Goal: Task Accomplishment & Management: Manage account settings

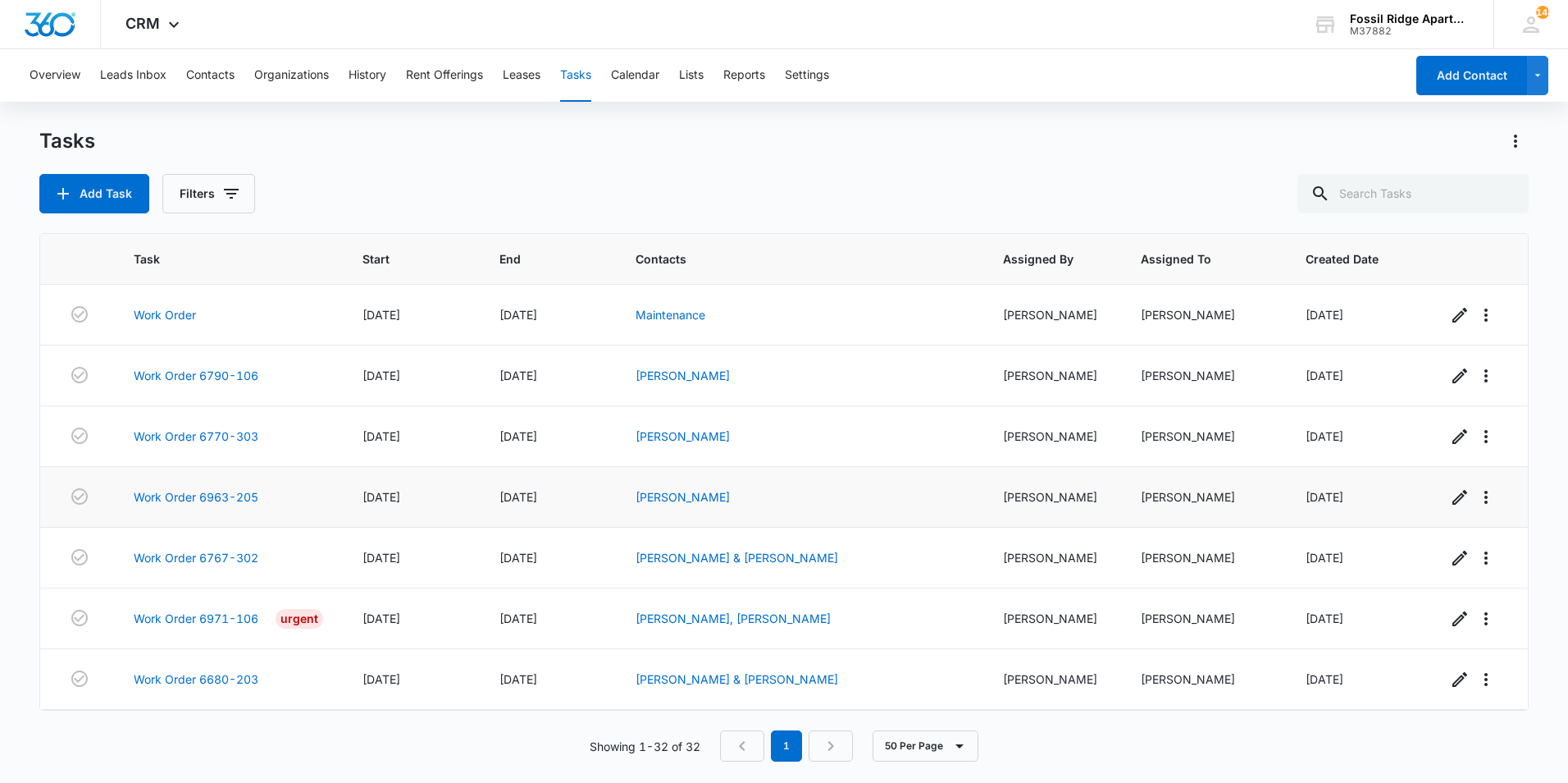
click at [65, 518] on td at bounding box center [77, 496] width 74 height 61
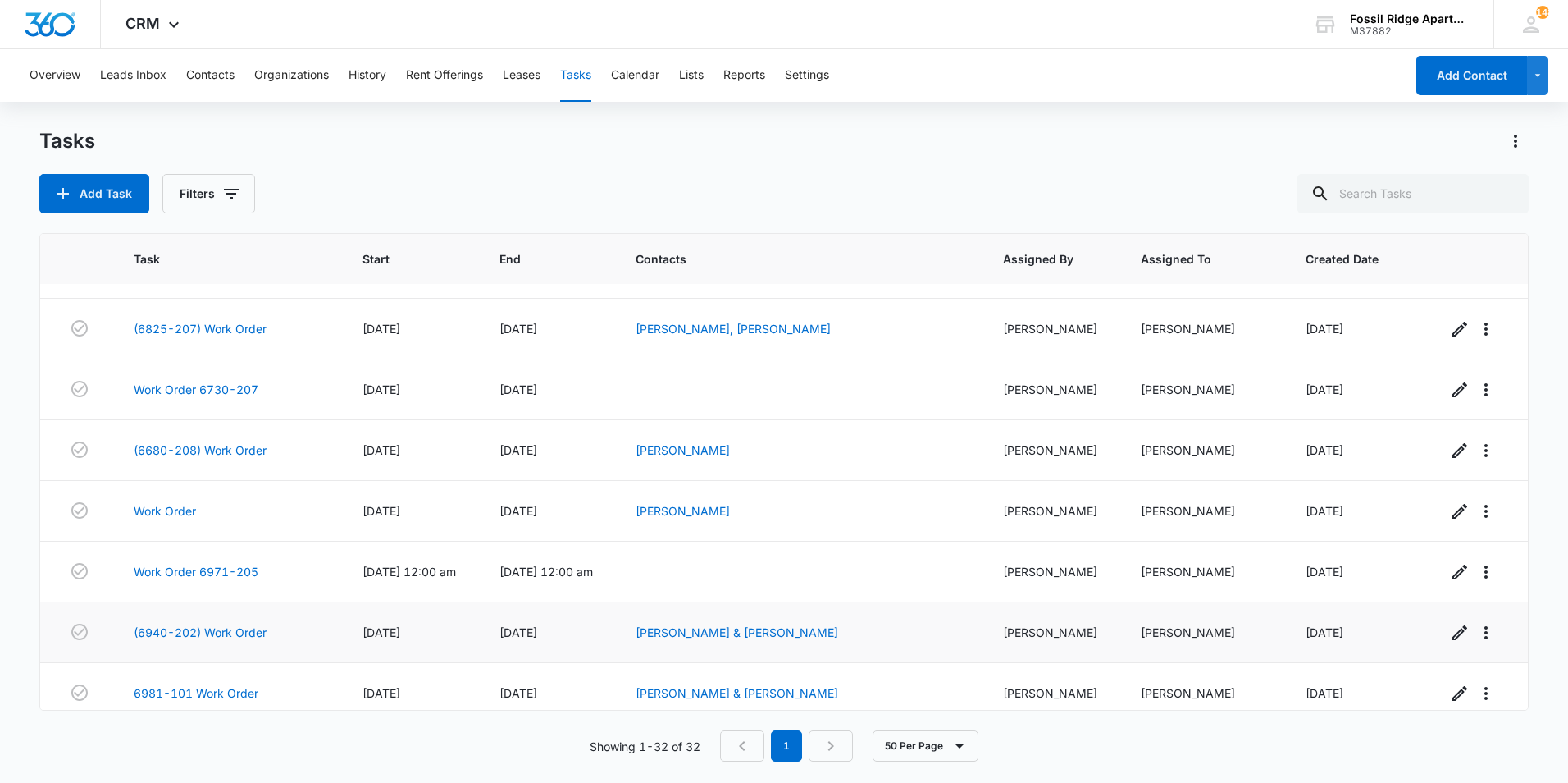
scroll to position [1517, 0]
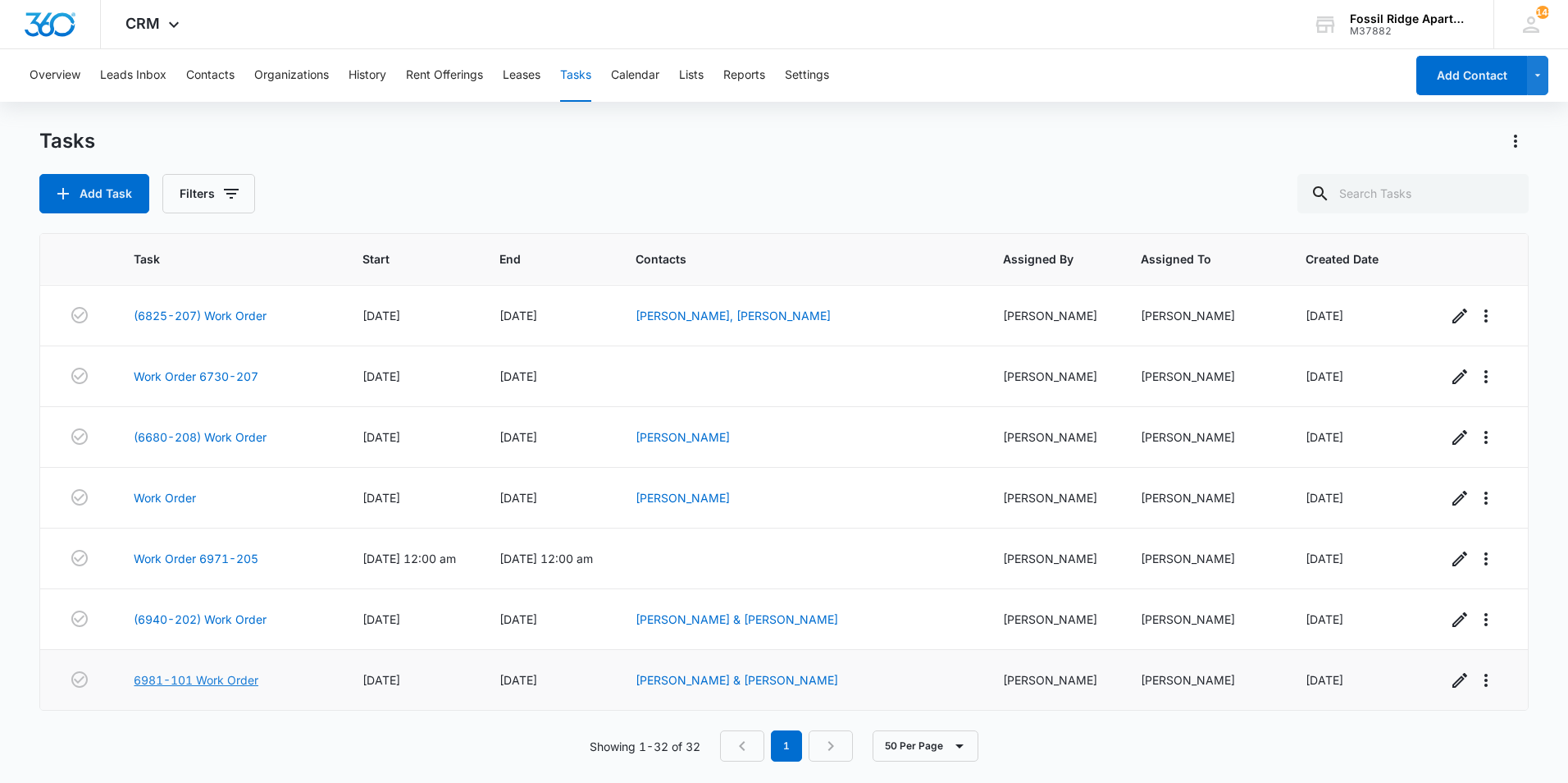
click at [185, 676] on link "6981-101 Work Order" at bounding box center [195, 680] width 124 height 18
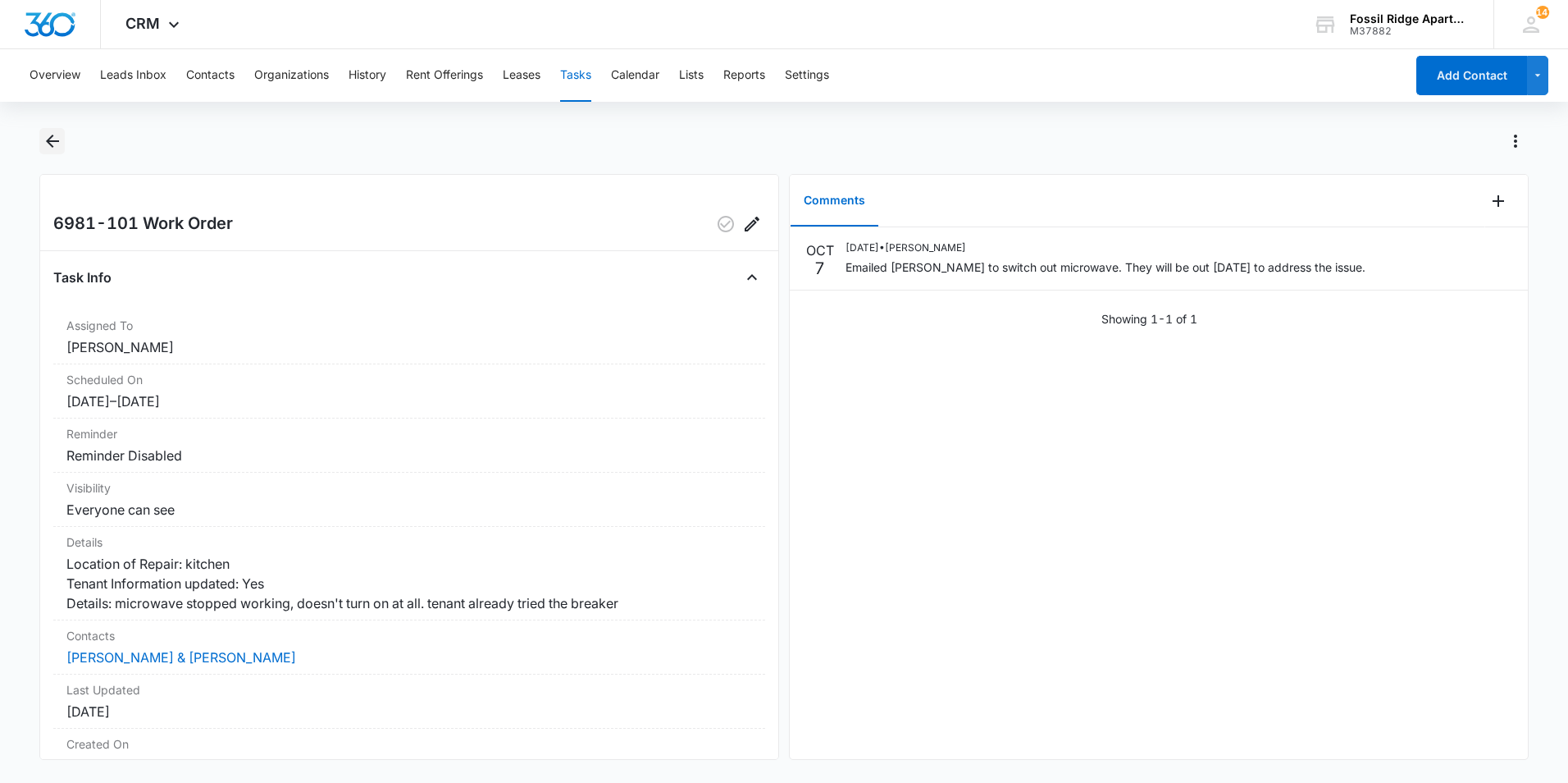
click at [62, 134] on button "Back" at bounding box center [52, 141] width 25 height 26
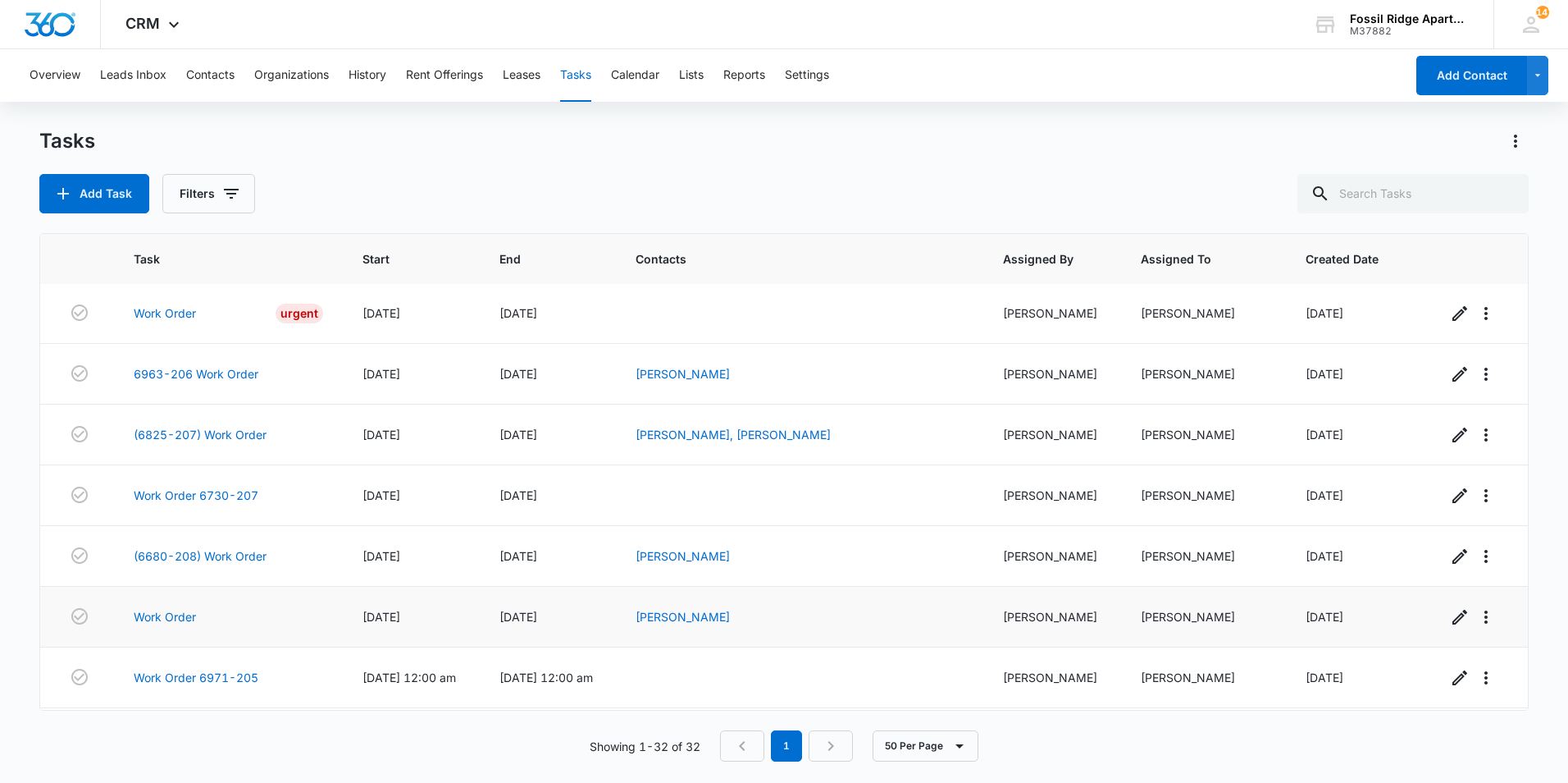
scroll to position [1517, 0]
